Goal: Information Seeking & Learning: Learn about a topic

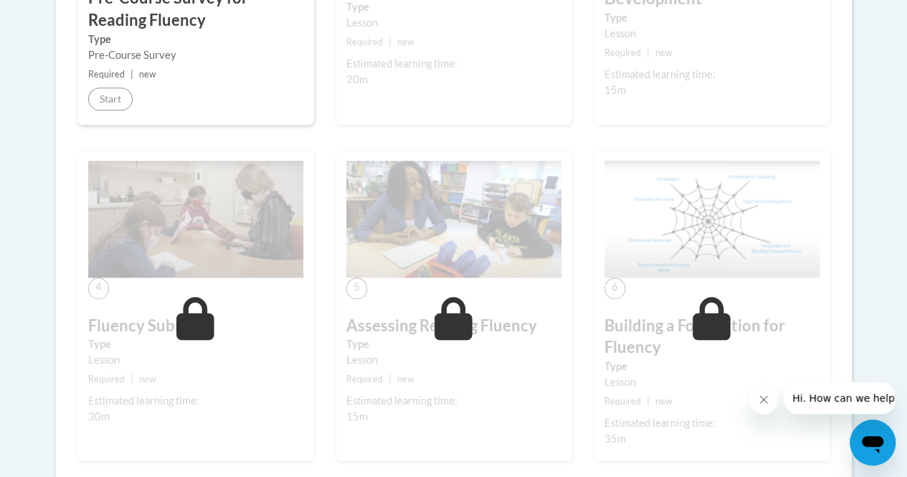
scroll to position [191, 0]
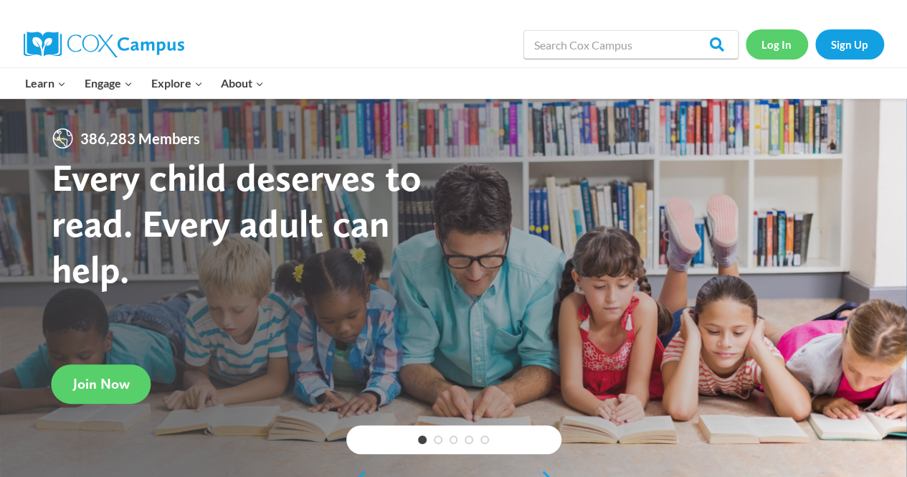
click at [786, 49] on link "Log In" at bounding box center [777, 43] width 62 height 29
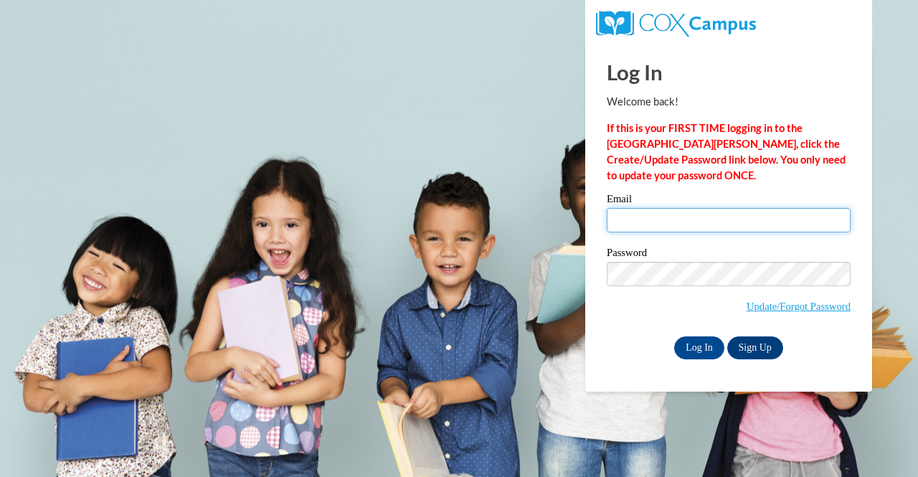
click at [661, 226] on input "Email" at bounding box center [729, 220] width 244 height 24
type input "rmenefee@kippatl.org"
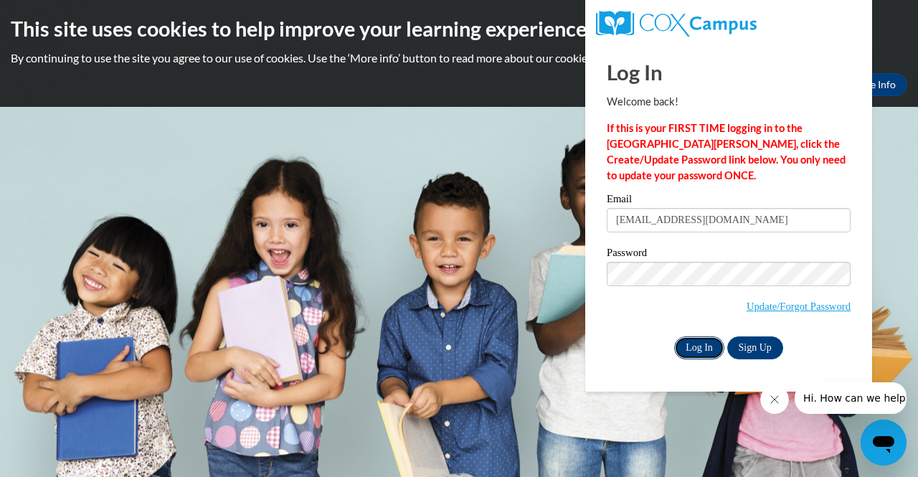
click at [710, 341] on input "Log In" at bounding box center [699, 347] width 50 height 23
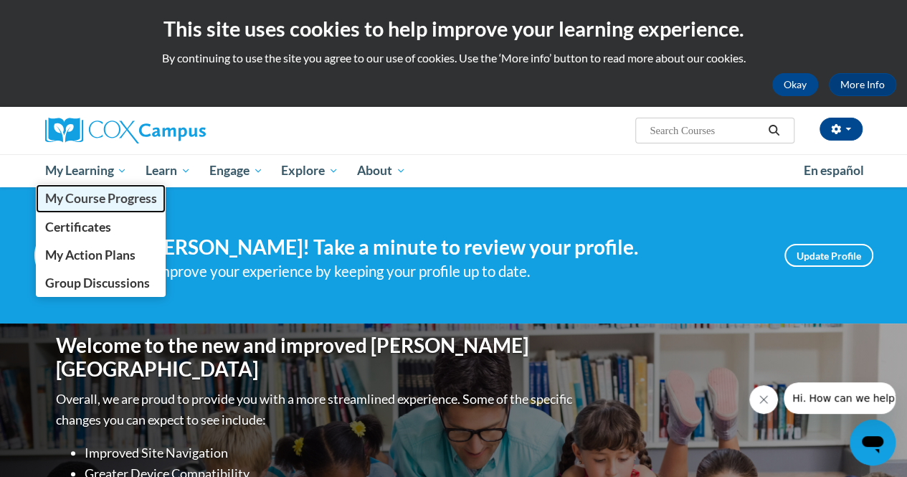
click at [78, 204] on span "My Course Progress" at bounding box center [100, 198] width 112 height 15
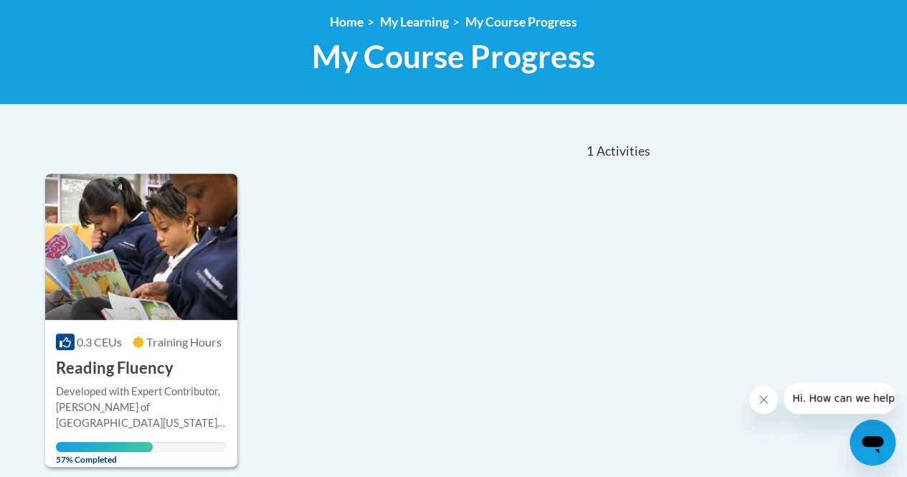
scroll to position [195, 0]
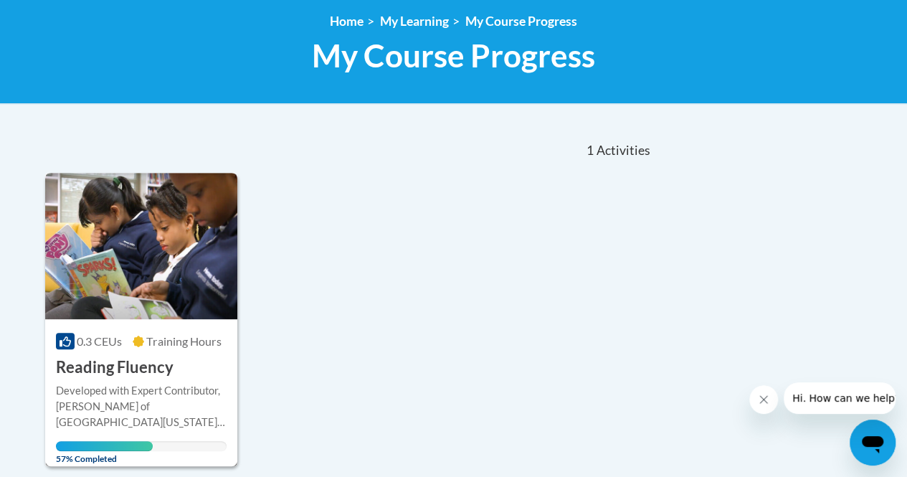
click at [121, 231] on img at bounding box center [141, 246] width 192 height 146
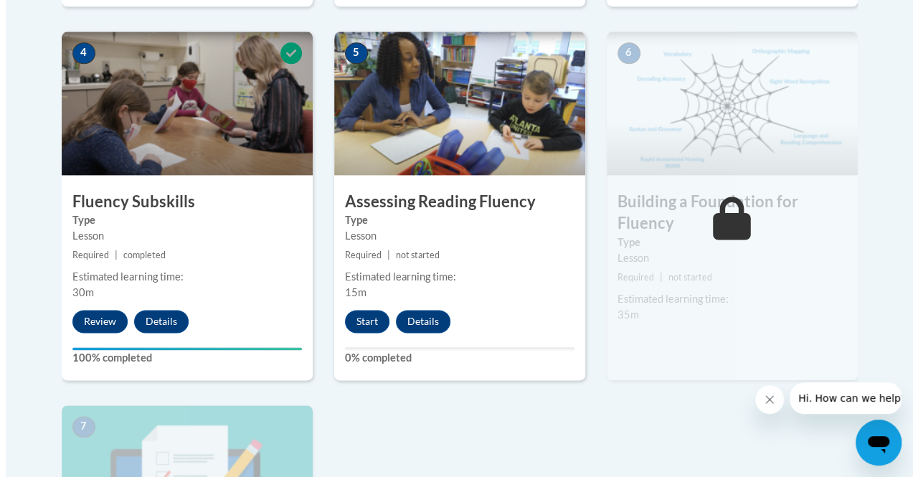
scroll to position [780, 0]
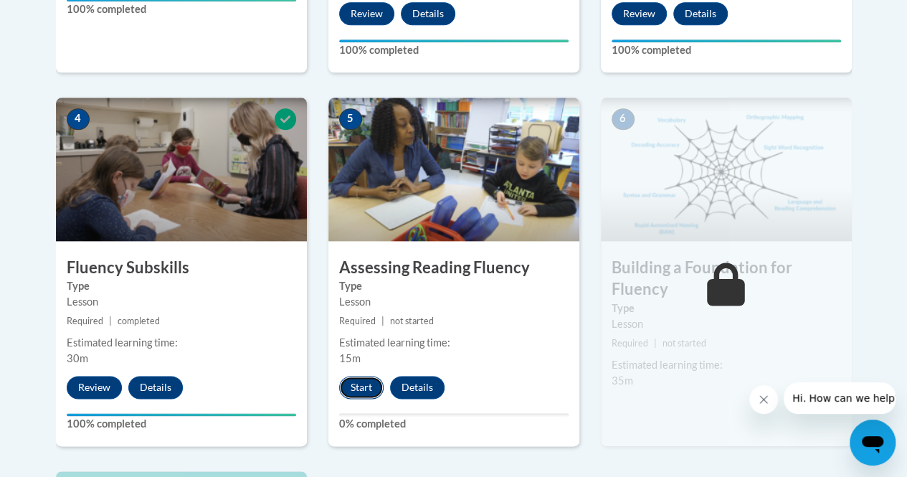
click at [355, 384] on button "Start" at bounding box center [361, 387] width 44 height 23
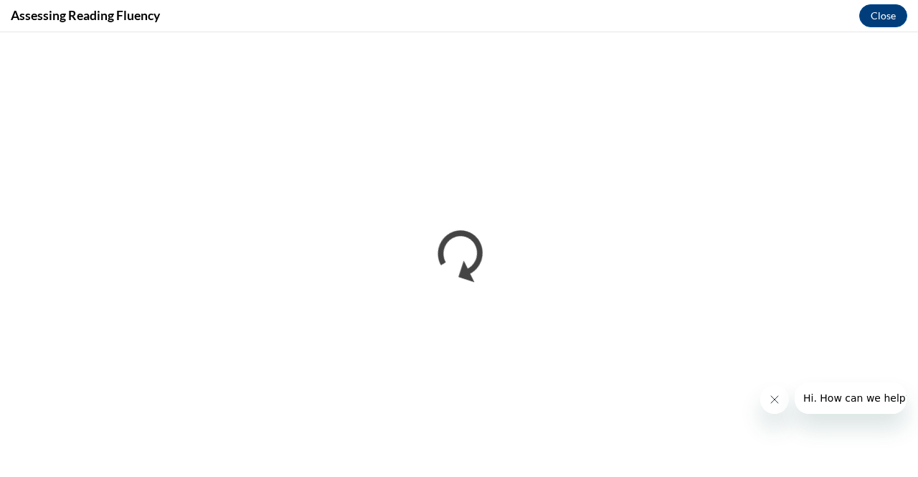
scroll to position [0, 0]
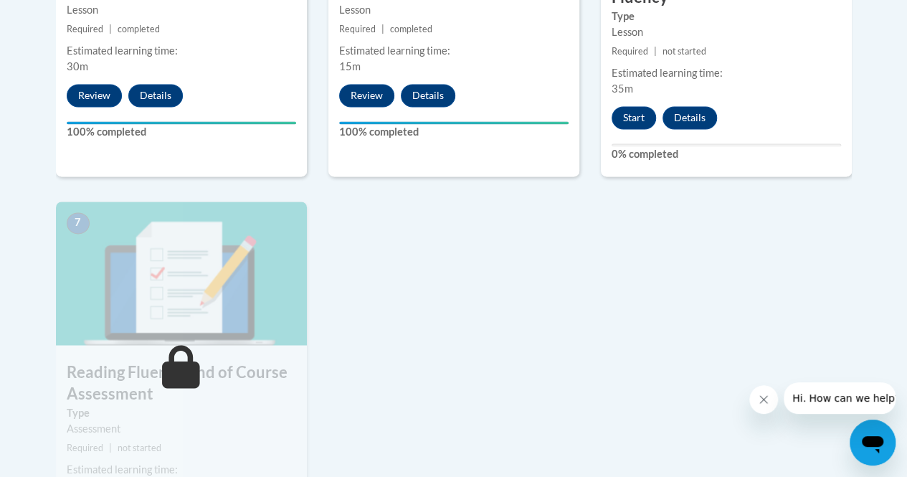
scroll to position [1019, 0]
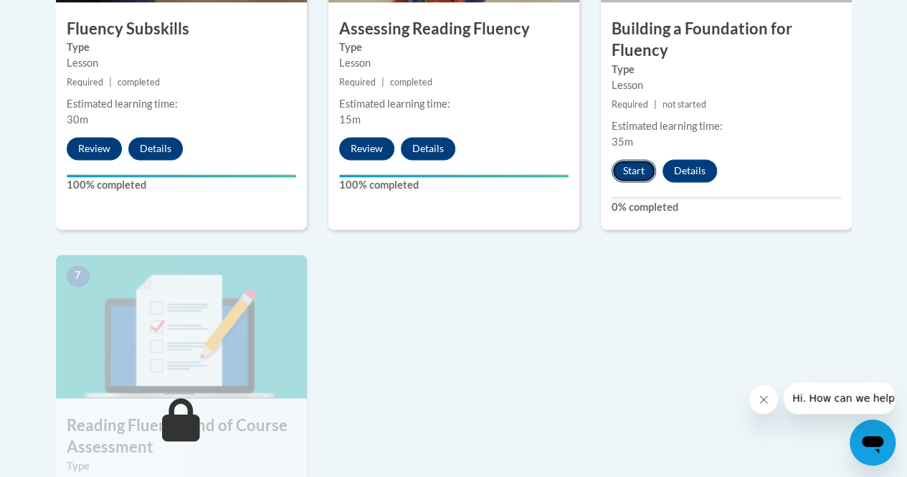
click at [629, 168] on button "Start" at bounding box center [634, 170] width 44 height 23
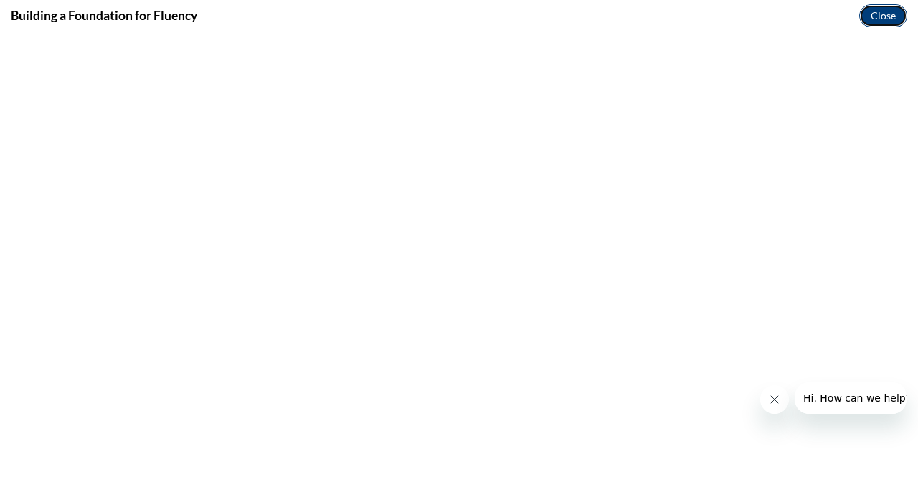
click at [866, 12] on button "Close" at bounding box center [883, 15] width 48 height 23
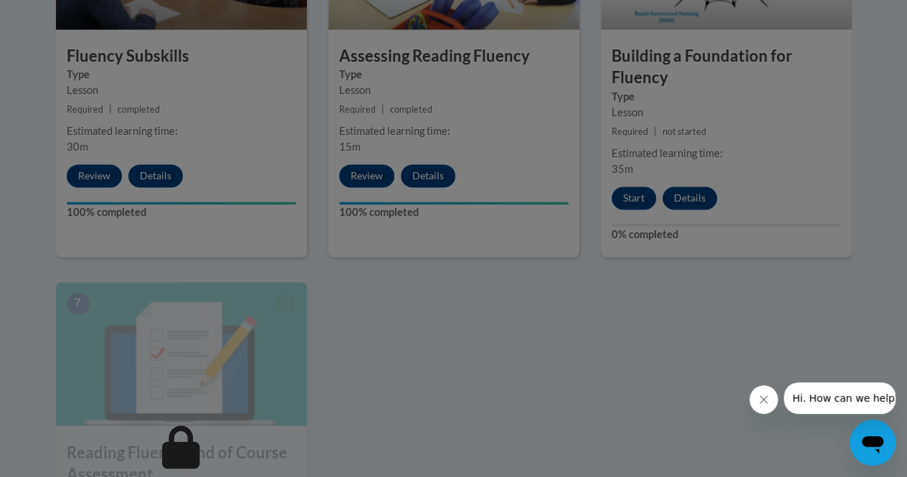
scroll to position [987, 0]
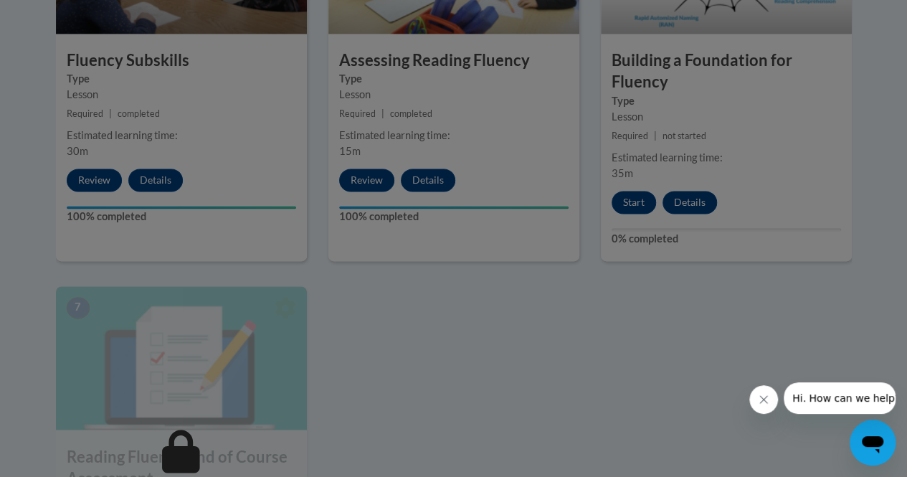
click at [629, 203] on div at bounding box center [453, 238] width 907 height 477
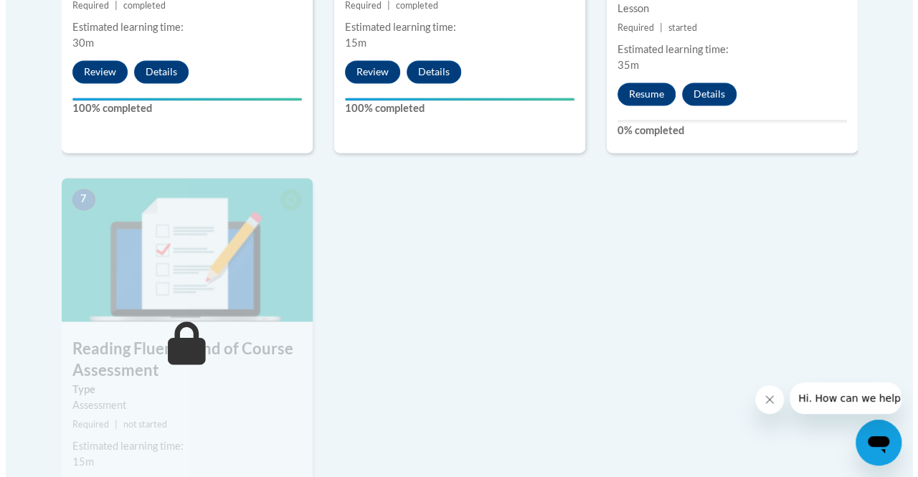
scroll to position [1101, 0]
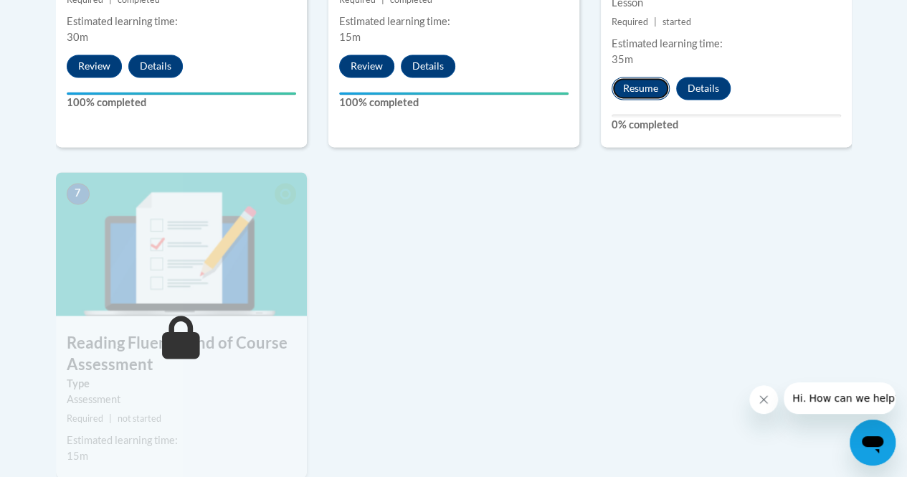
click at [650, 94] on button "Resume" at bounding box center [641, 88] width 58 height 23
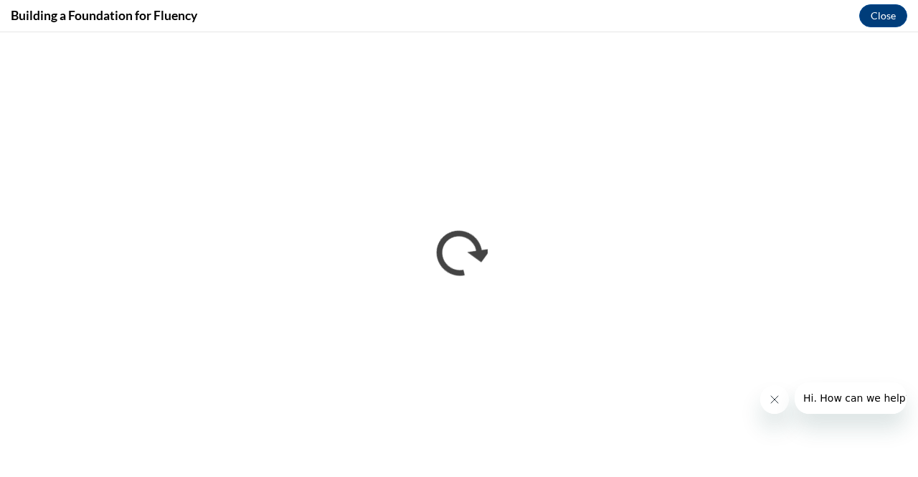
scroll to position [0, 0]
